Goal: Find specific page/section: Find specific page/section

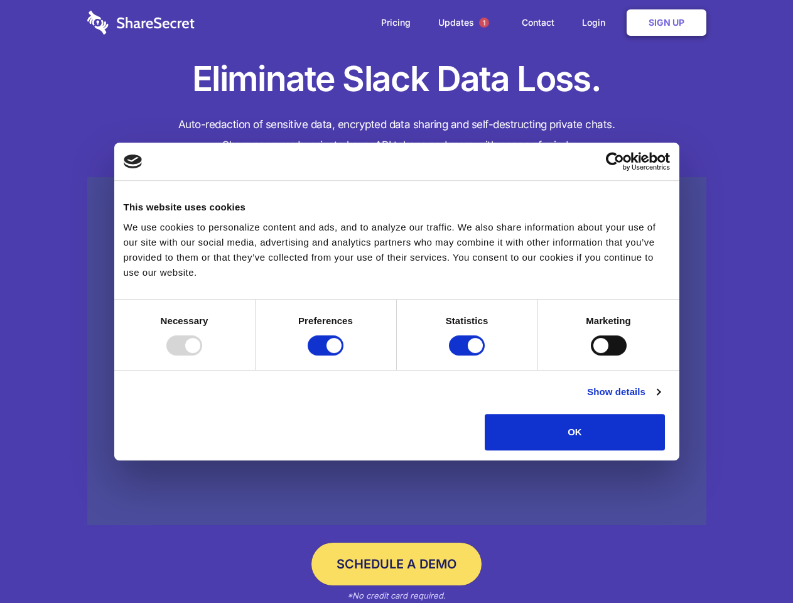
click at [202, 355] on div at bounding box center [184, 345] width 36 height 20
click at [343, 355] on input "Preferences" at bounding box center [326, 345] width 36 height 20
checkbox input "false"
click at [468, 355] on input "Statistics" at bounding box center [467, 345] width 36 height 20
checkbox input "false"
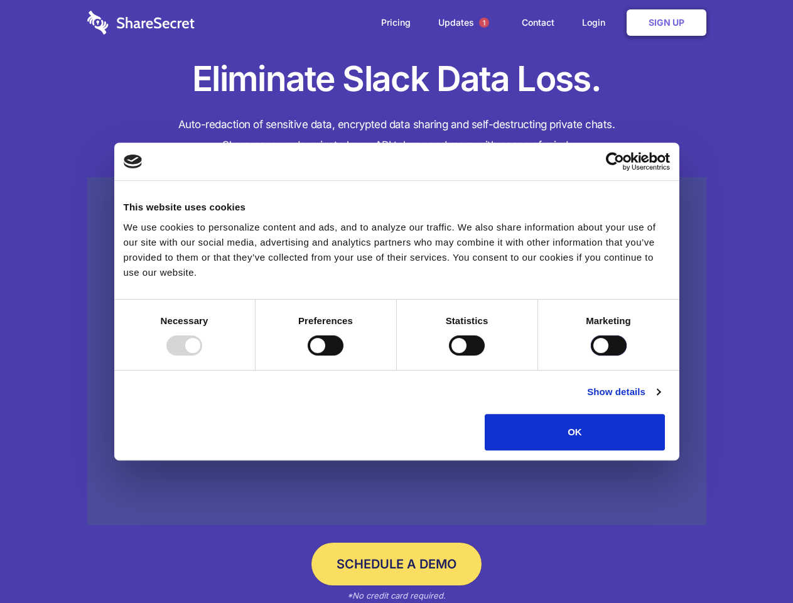
click at [591, 355] on input "Marketing" at bounding box center [609, 345] width 36 height 20
checkbox input "true"
click at [660, 399] on link "Show details" at bounding box center [623, 391] width 73 height 15
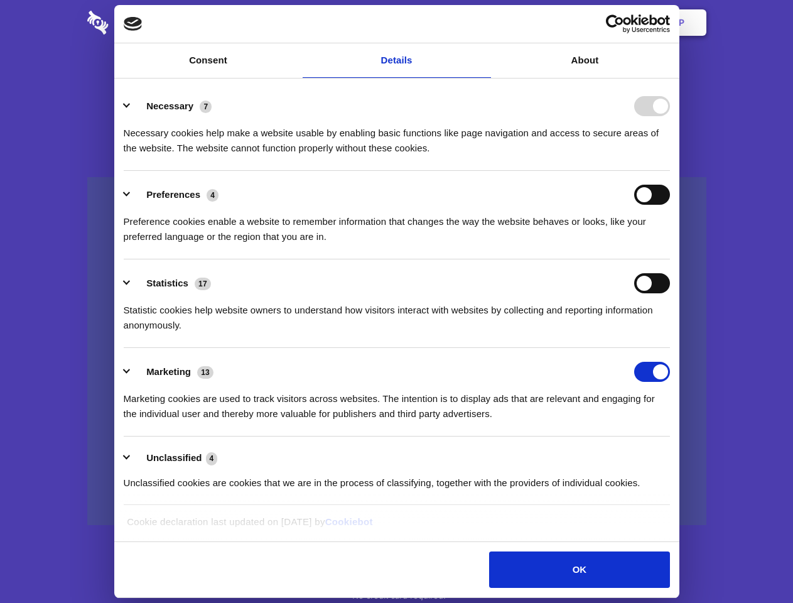
click at [694, 455] on link at bounding box center [396, 351] width 619 height 348
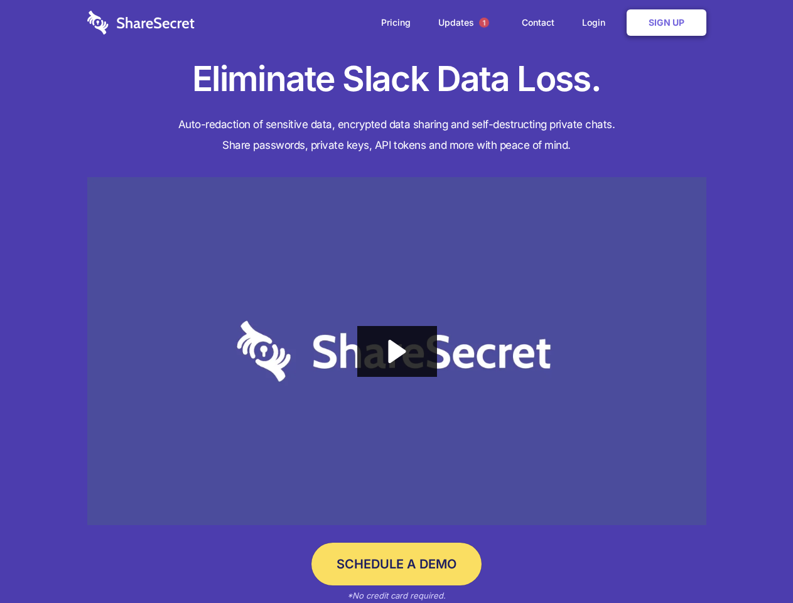
click at [483, 23] on span "1" at bounding box center [484, 23] width 10 height 10
